Goal: Check status: Check status

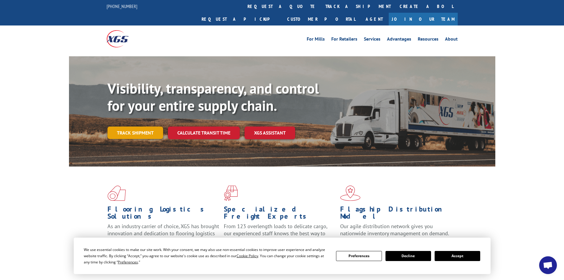
click at [135, 126] on link "Track shipment" at bounding box center [135, 132] width 56 height 12
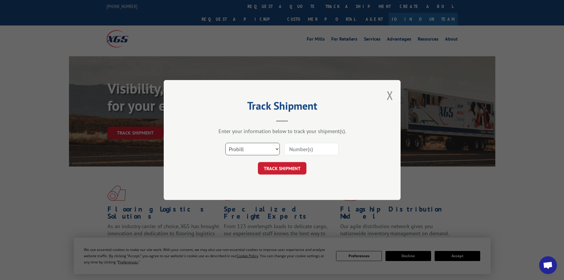
click at [236, 145] on select "Select category... Probill BOL PO" at bounding box center [252, 149] width 54 height 12
select select "bol"
click at [225, 143] on select "Select category... Probill BOL PO" at bounding box center [252, 149] width 54 height 12
click at [305, 151] on input at bounding box center [311, 149] width 54 height 12
paste input "6008805"
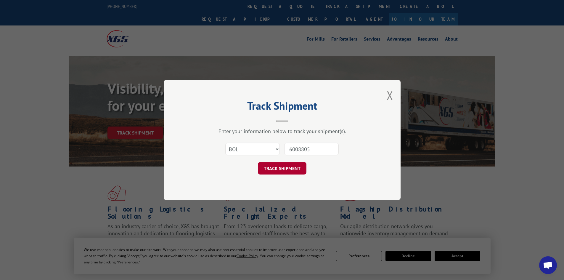
type input "6008805"
click at [280, 165] on button "TRACK SHIPMENT" at bounding box center [282, 168] width 49 height 12
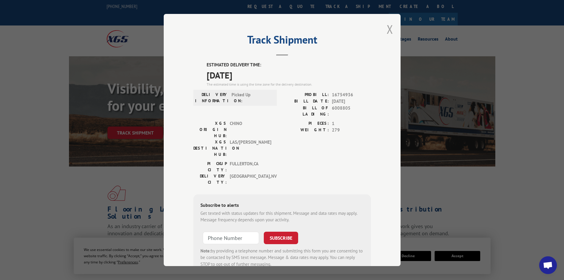
click at [388, 30] on button "Close modal" at bounding box center [390, 29] width 7 height 16
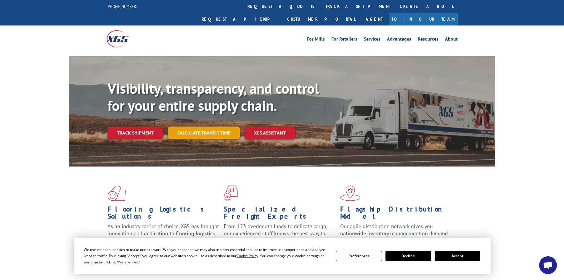
click at [212, 126] on link "Calculate transit time" at bounding box center [204, 132] width 72 height 13
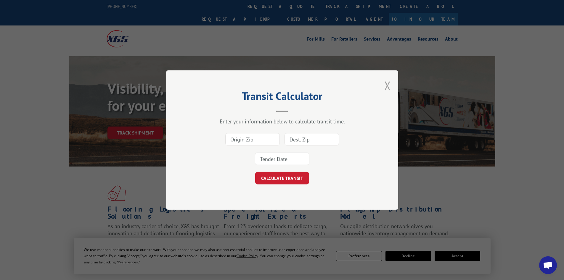
click at [389, 85] on button "Close modal" at bounding box center [387, 86] width 7 height 16
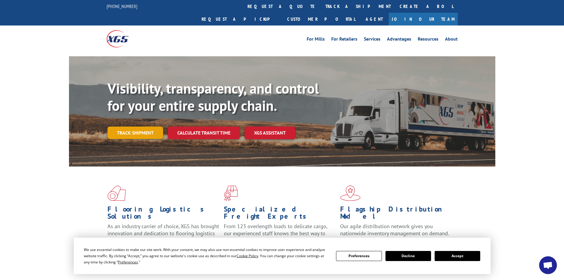
click at [133, 126] on link "Track shipment" at bounding box center [135, 132] width 56 height 12
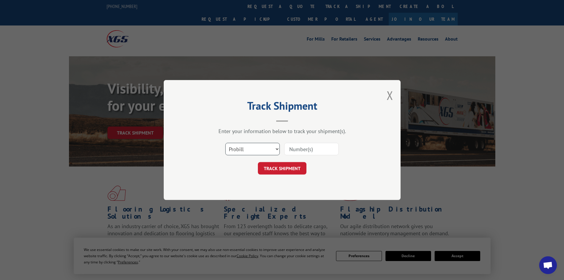
click at [253, 150] on select "Select category... Probill BOL PO" at bounding box center [252, 149] width 54 height 12
select select "bol"
click at [225, 143] on select "Select category... Probill BOL PO" at bounding box center [252, 149] width 54 height 12
click at [306, 147] on input at bounding box center [311, 149] width 54 height 12
paste input "5148125"
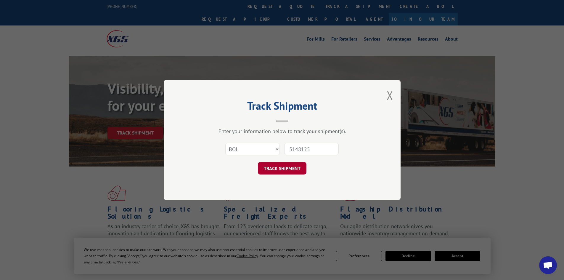
type input "5148125"
click at [282, 164] on button "TRACK SHIPMENT" at bounding box center [282, 168] width 49 height 12
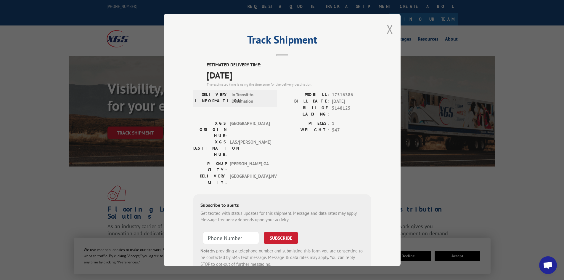
click at [387, 27] on button "Close modal" at bounding box center [390, 29] width 7 height 16
